Goal: Transaction & Acquisition: Purchase product/service

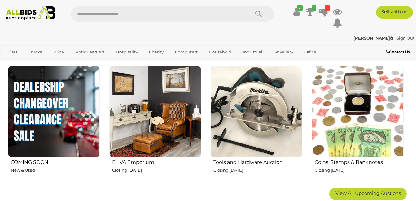
scroll to position [310, 0]
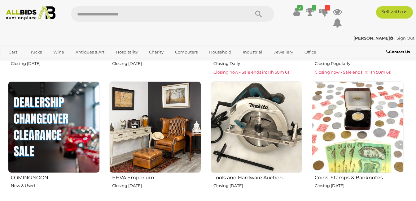
click at [58, 154] on img at bounding box center [54, 128] width 92 height 92
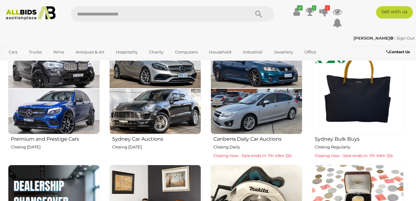
scroll to position [217, 0]
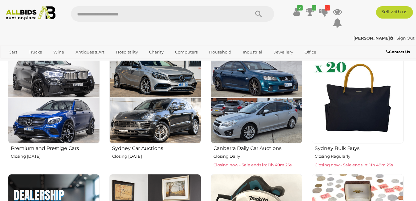
click at [364, 114] on img at bounding box center [358, 98] width 92 height 92
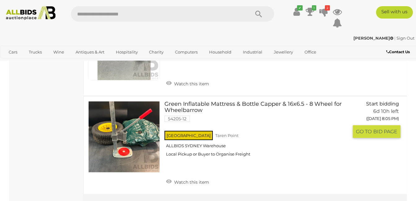
scroll to position [2604, 0]
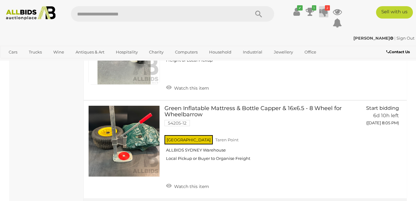
click at [324, 11] on icon at bounding box center [324, 11] width 9 height 11
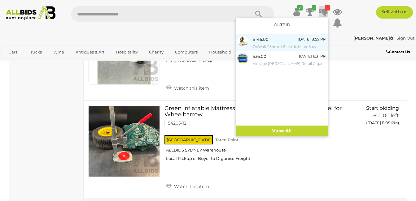
click at [271, 43] on div "$146.00 Today 8:59 PM DeWalt 254mm Electric Miter Saw" at bounding box center [290, 43] width 74 height 14
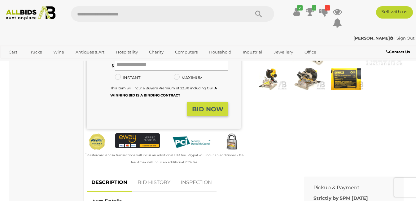
scroll to position [124, 0]
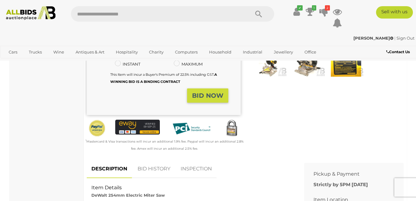
click at [152, 169] on link "BID HISTORY" at bounding box center [154, 169] width 42 height 18
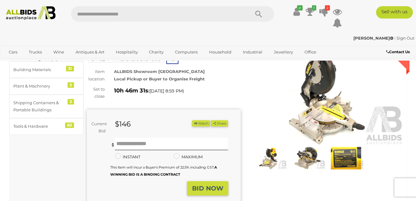
scroll to position [0, 0]
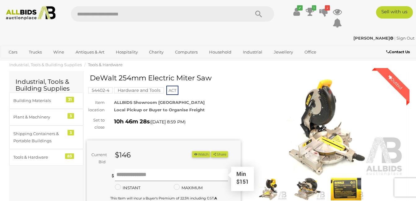
click at [158, 175] on input "text" at bounding box center [171, 175] width 113 height 12
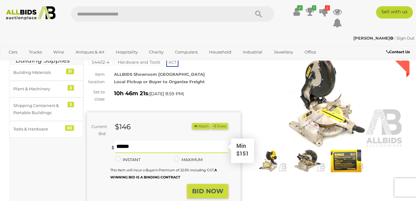
scroll to position [62, 0]
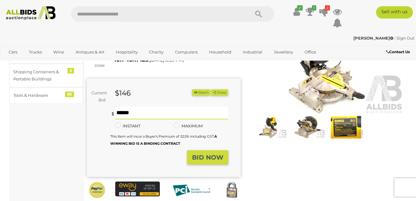
type input "***"
click at [210, 159] on strong "BID NOW" at bounding box center [207, 157] width 31 height 7
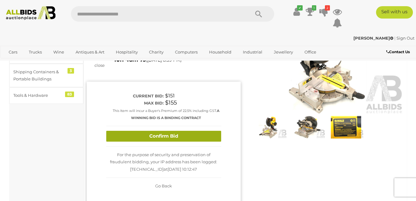
click at [207, 136] on button "Confirm Bid" at bounding box center [163, 136] width 115 height 11
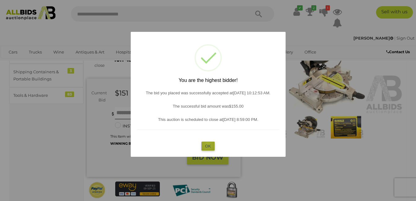
click at [208, 144] on button "OK" at bounding box center [207, 146] width 13 height 9
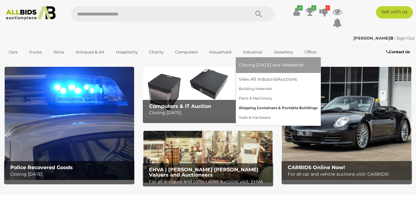
click at [271, 107] on link "Shipping Containers & Portable Buildings" at bounding box center [278, 109] width 79 height 10
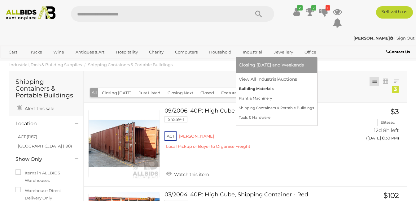
click at [258, 88] on link "Building Materials" at bounding box center [276, 89] width 75 height 10
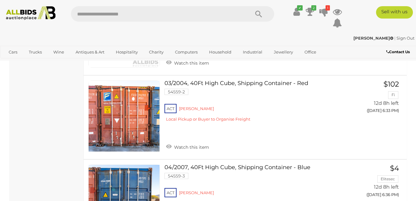
scroll to position [2914, 0]
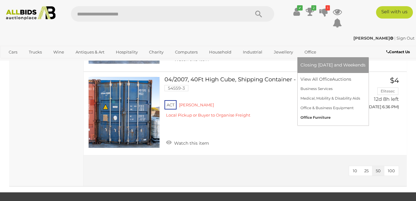
click at [317, 116] on link "Office Furniture" at bounding box center [333, 118] width 65 height 10
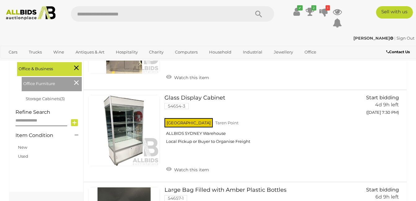
scroll to position [155, 0]
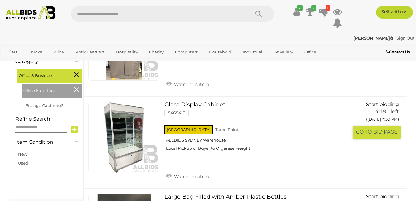
click at [134, 128] on link at bounding box center [124, 138] width 72 height 72
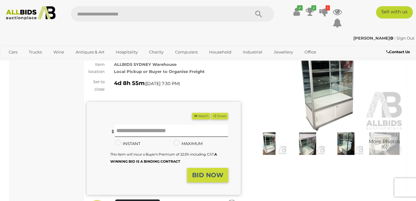
scroll to position [31, 0]
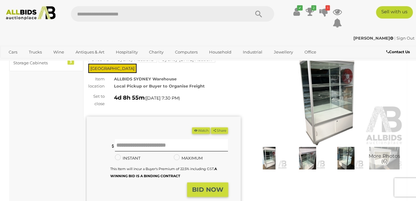
click at [333, 88] on img at bounding box center [327, 95] width 154 height 99
click at [383, 154] on span "More Photos (6)" at bounding box center [385, 159] width 32 height 11
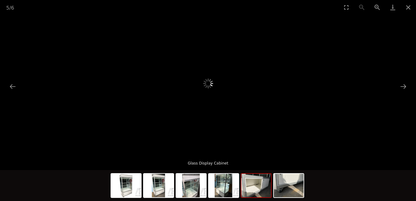
click at [383, 154] on div "Glass Display Cabinet" at bounding box center [208, 162] width 416 height 18
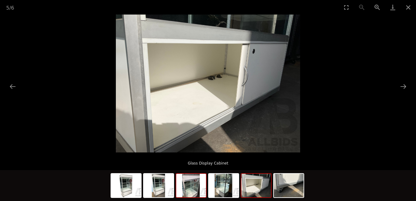
click at [196, 196] on img at bounding box center [191, 186] width 30 height 24
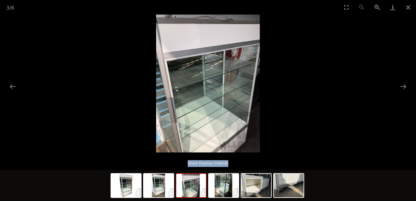
scroll to position [124, 0]
click at [408, 6] on button "Close gallery" at bounding box center [408, 7] width 15 height 15
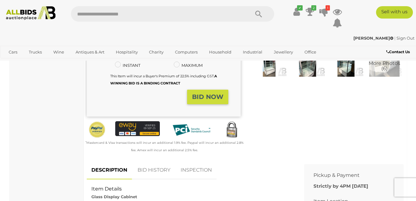
scroll to position [31, 0]
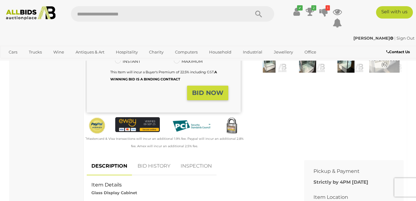
scroll to position [124, 0]
